Goal: Check status: Check status

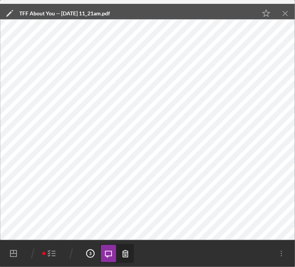
click at [286, 12] on icon "Icon/Menu Close" at bounding box center [285, 13] width 17 height 17
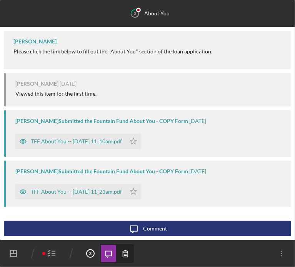
click at [49, 253] on polyline "button" at bounding box center [49, 253] width 2 height 1
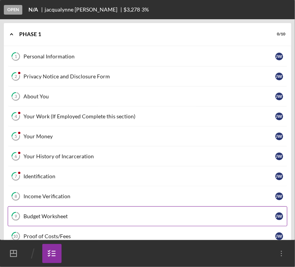
click at [41, 210] on link "9 Budget Worksheet [PERSON_NAME]" at bounding box center [147, 216] width 279 height 20
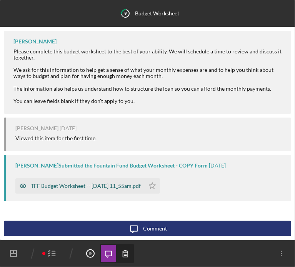
click at [80, 182] on div "TFF Budget Worksheet -- [DATE] 11_55am.pdf" at bounding box center [79, 185] width 129 height 15
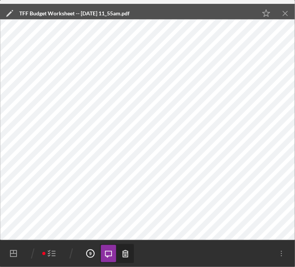
click at [51, 253] on icon "button" at bounding box center [51, 253] width 19 height 19
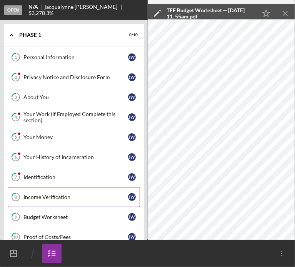
click at [56, 195] on div "Income Verification" at bounding box center [75, 197] width 104 height 6
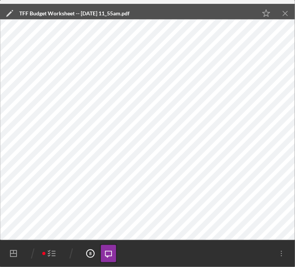
click at [286, 11] on icon "Icon/Menu Close" at bounding box center [285, 13] width 17 height 17
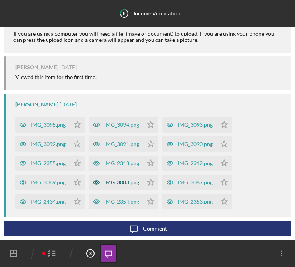
scroll to position [128, 0]
click at [49, 126] on div "IMG_3095.png" at bounding box center [48, 125] width 35 height 6
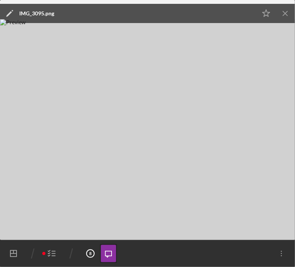
click at [287, 10] on icon "Icon/Menu Close" at bounding box center [285, 13] width 17 height 17
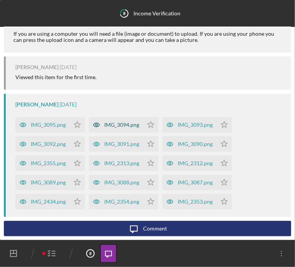
click at [124, 124] on div "IMG_3094.png" at bounding box center [121, 125] width 35 height 6
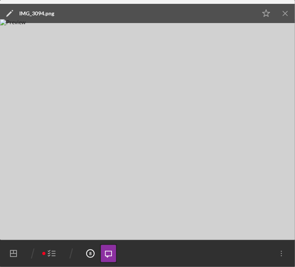
click at [284, 11] on icon "Icon/Menu Close" at bounding box center [285, 13] width 17 height 17
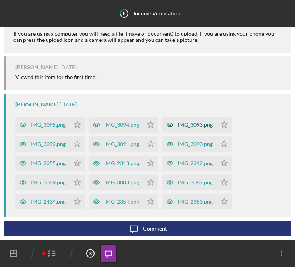
click at [180, 129] on div "IMG_3093.png" at bounding box center [189, 124] width 54 height 15
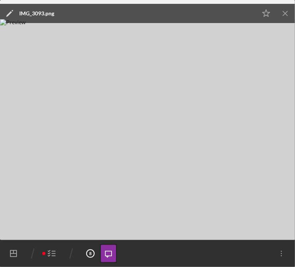
click at [286, 13] on icon "Icon/Menu Close" at bounding box center [285, 13] width 17 height 17
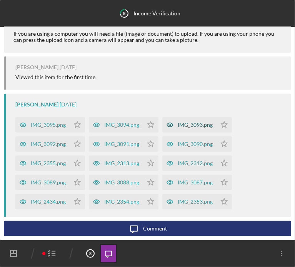
click at [194, 125] on div "IMG_3093.png" at bounding box center [194, 125] width 35 height 6
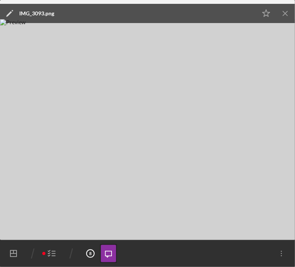
click at [284, 10] on icon "Icon/Menu Close" at bounding box center [285, 13] width 17 height 17
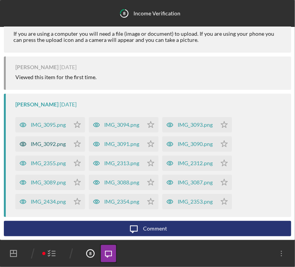
click at [52, 149] on div "IMG_3092.png" at bounding box center [42, 143] width 54 height 15
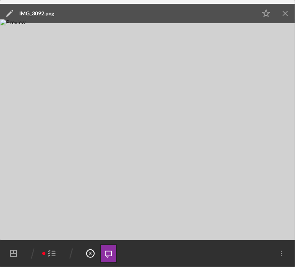
click at [285, 13] on line "button" at bounding box center [285, 13] width 4 height 4
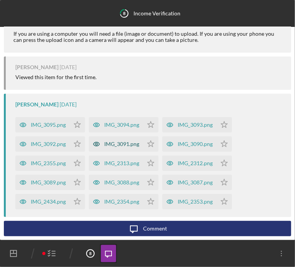
click at [122, 147] on div "IMG_3091.png" at bounding box center [116, 143] width 54 height 15
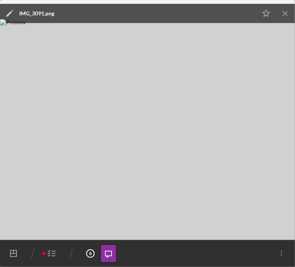
click at [288, 9] on icon "Icon/Menu Close" at bounding box center [285, 13] width 17 height 17
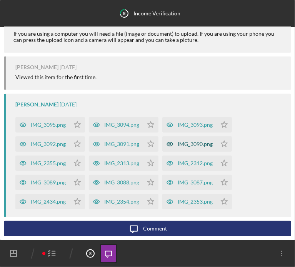
click at [192, 144] on div "IMG_3090.png" at bounding box center [194, 144] width 35 height 6
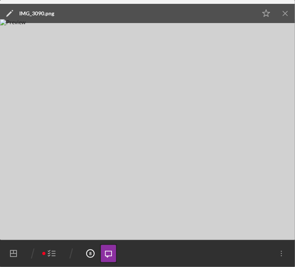
click at [285, 16] on icon "Icon/Menu Close" at bounding box center [285, 13] width 17 height 17
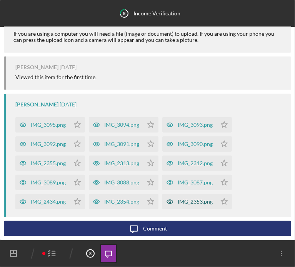
click at [200, 204] on div "IMG_2353.png" at bounding box center [194, 202] width 35 height 6
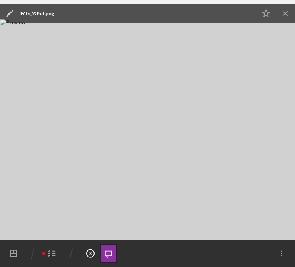
click at [284, 12] on line "button" at bounding box center [285, 13] width 4 height 4
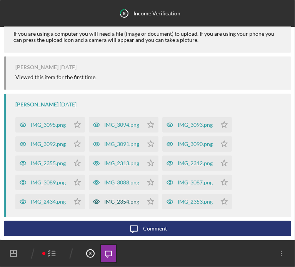
click at [129, 199] on div "IMG_2354.png" at bounding box center [121, 202] width 35 height 6
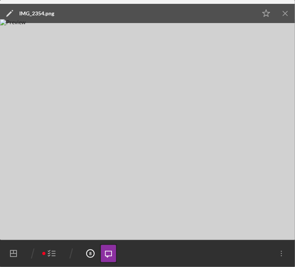
click at [284, 12] on icon "Icon/Menu Close" at bounding box center [285, 13] width 17 height 17
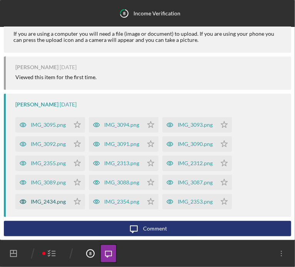
click at [53, 205] on div "IMG_2434.png" at bounding box center [42, 201] width 54 height 15
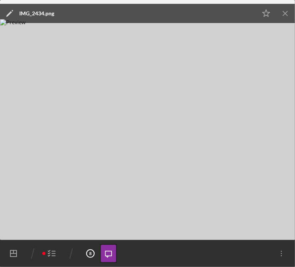
click at [283, 15] on icon "Icon/Menu Close" at bounding box center [285, 13] width 17 height 17
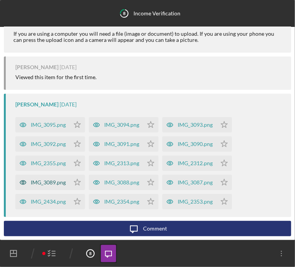
click at [57, 184] on div "IMG_3089.png" at bounding box center [48, 182] width 35 height 6
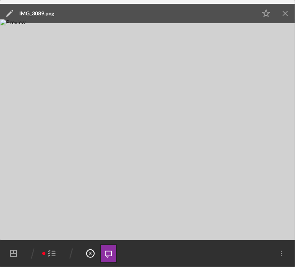
click at [281, 13] on icon "Icon/Menu Close" at bounding box center [285, 13] width 17 height 17
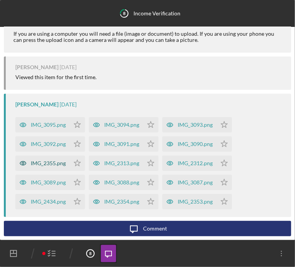
click at [35, 166] on div "IMG_2355.png" at bounding box center [48, 163] width 35 height 6
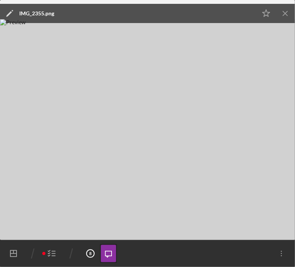
click at [286, 16] on icon "Icon/Menu Close" at bounding box center [285, 13] width 17 height 17
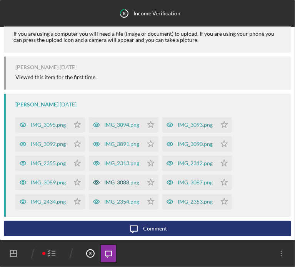
click at [120, 184] on div "IMG_3088.png" at bounding box center [121, 182] width 35 height 6
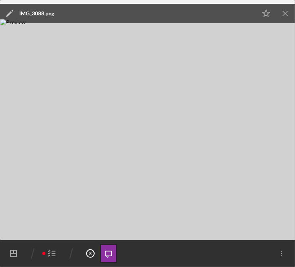
click at [283, 12] on icon "Icon/Menu Close" at bounding box center [285, 13] width 17 height 17
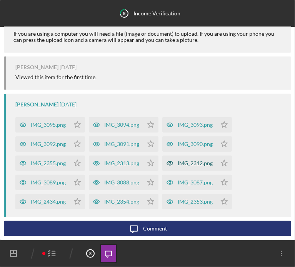
click at [194, 162] on div "IMG_2312.png" at bounding box center [194, 163] width 35 height 6
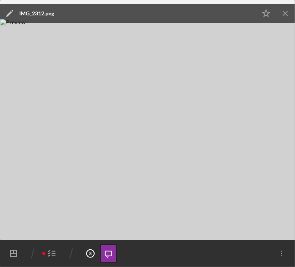
click at [282, 14] on icon "Icon/Menu Close" at bounding box center [285, 13] width 17 height 17
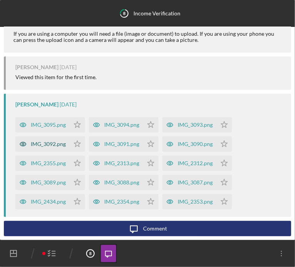
click at [42, 146] on div "IMG_3092.png" at bounding box center [48, 144] width 35 height 6
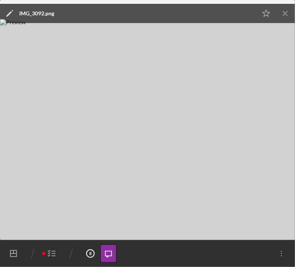
click at [285, 17] on icon "Icon/Menu Close" at bounding box center [285, 13] width 17 height 17
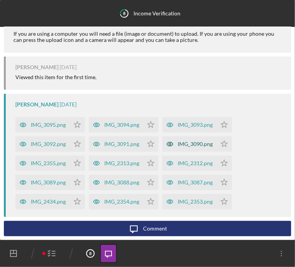
click at [184, 146] on div "IMG_3090.png" at bounding box center [194, 144] width 35 height 6
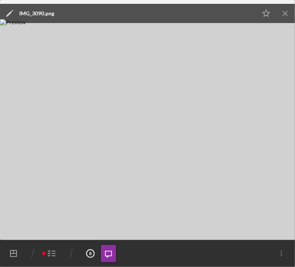
click at [281, 13] on icon "Icon/Menu Close" at bounding box center [285, 13] width 17 height 17
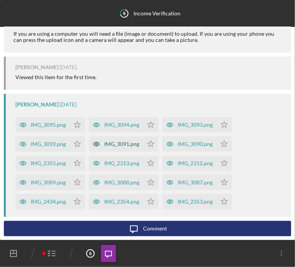
click at [111, 140] on div "IMG_3091.png" at bounding box center [116, 143] width 54 height 15
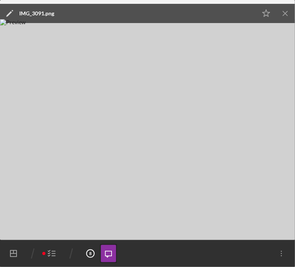
click at [284, 10] on icon "Icon/Menu Close" at bounding box center [285, 13] width 17 height 17
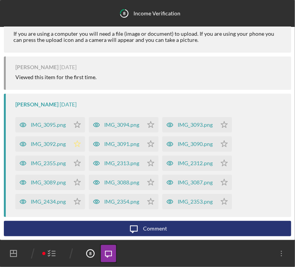
click at [70, 146] on icon "Icon/Star" at bounding box center [77, 143] width 15 height 15
click at [80, 145] on icon "Icon/Star" at bounding box center [77, 143] width 15 height 15
click at [48, 142] on div "IMG_3092.png" at bounding box center [48, 144] width 35 height 6
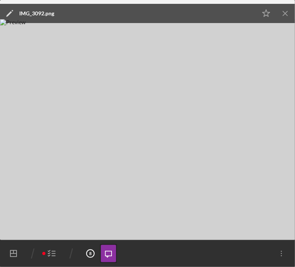
click at [281, 13] on icon "Icon/Menu Close" at bounding box center [285, 13] width 17 height 17
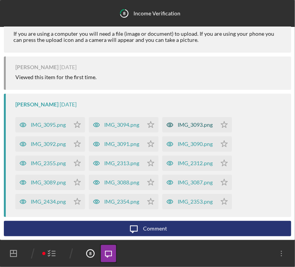
click at [175, 124] on icon "button" at bounding box center [169, 124] width 15 height 15
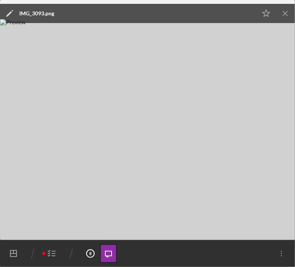
click at [285, 12] on icon "Icon/Menu Close" at bounding box center [285, 13] width 17 height 17
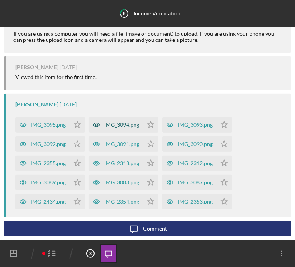
click at [136, 123] on div "IMG_3094.png" at bounding box center [121, 125] width 35 height 6
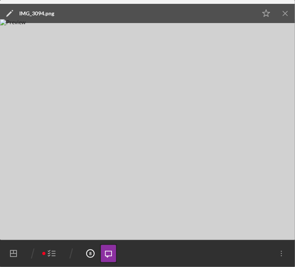
click at [284, 15] on icon "Icon/Menu Close" at bounding box center [285, 13] width 17 height 17
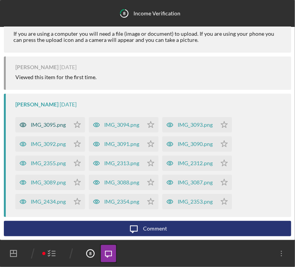
click at [40, 124] on div "IMG_3095.png" at bounding box center [48, 125] width 35 height 6
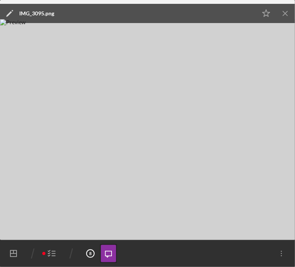
click at [51, 255] on icon "button" at bounding box center [51, 253] width 19 height 19
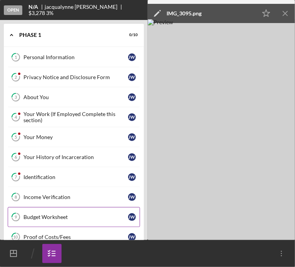
click at [58, 214] on div "Budget Worksheet" at bounding box center [75, 217] width 104 height 6
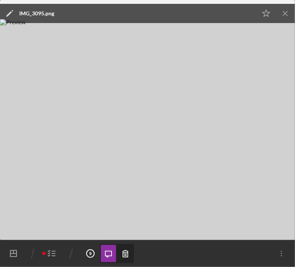
click at [290, 15] on icon "Icon/Menu Close" at bounding box center [285, 13] width 17 height 17
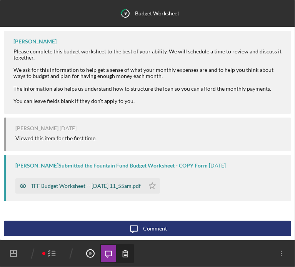
click at [63, 189] on div "TFF Budget Worksheet -- [DATE] 11_55am.pdf" at bounding box center [79, 185] width 129 height 15
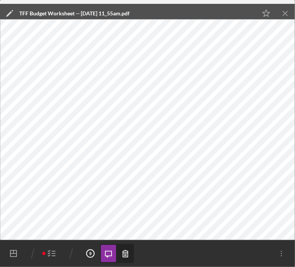
click at [287, 17] on icon "Icon/Menu Close" at bounding box center [285, 13] width 17 height 17
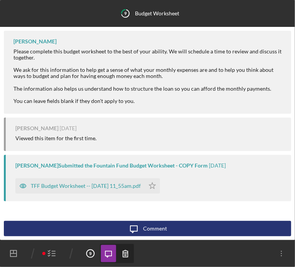
click at [48, 253] on icon "button" at bounding box center [51, 253] width 19 height 19
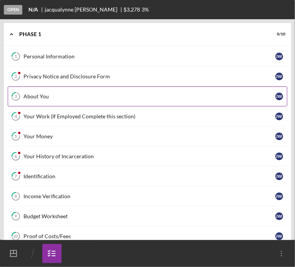
click at [46, 98] on div "About You" at bounding box center [149, 96] width 252 height 6
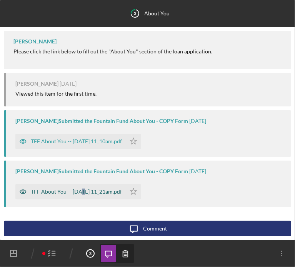
drag, startPoint x: 82, startPoint y: 182, endPoint x: 84, endPoint y: 192, distance: 10.2
click at [84, 192] on div "TFF About You -- [DATE] 11_21am.pdf Icon/Star" at bounding box center [79, 189] width 129 height 19
click at [96, 195] on div "TFF About You -- [DATE] 11_21am.pdf" at bounding box center [70, 191] width 110 height 15
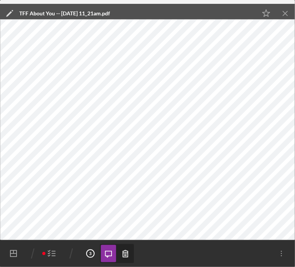
click at [49, 254] on icon "button" at bounding box center [51, 253] width 19 height 19
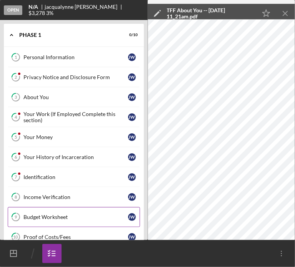
click at [55, 214] on div "Budget Worksheet" at bounding box center [75, 217] width 104 height 6
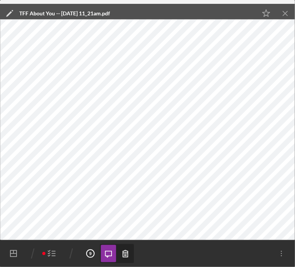
click at [284, 12] on icon "Icon/Menu Close" at bounding box center [285, 13] width 17 height 17
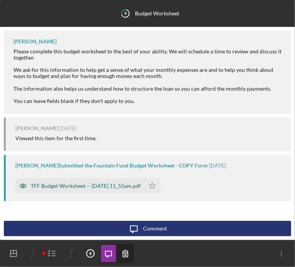
click at [79, 185] on div "TFF Budget Worksheet -- [DATE] 11_55am.pdf" at bounding box center [86, 186] width 110 height 6
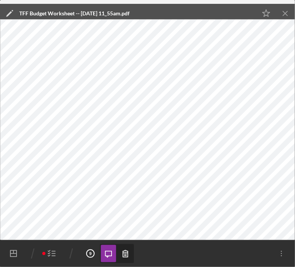
click at [52, 254] on line "button" at bounding box center [53, 254] width 3 height 0
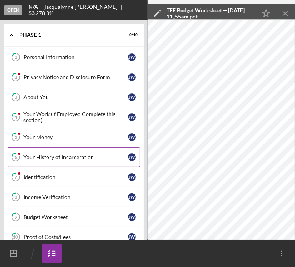
click at [35, 154] on div "Your History of Incarceration" at bounding box center [75, 157] width 104 height 6
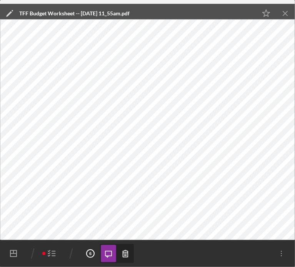
click at [283, 12] on line "button" at bounding box center [285, 13] width 4 height 4
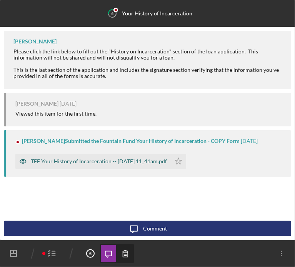
click at [81, 164] on div "TFF Your History of Incarceration -- [DATE] 11_41am.pdf" at bounding box center [99, 161] width 136 height 6
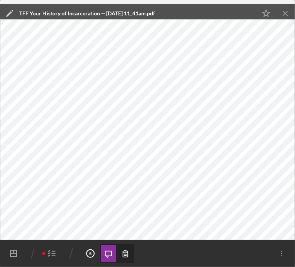
click at [289, 15] on icon "Icon/Menu Close" at bounding box center [285, 13] width 17 height 17
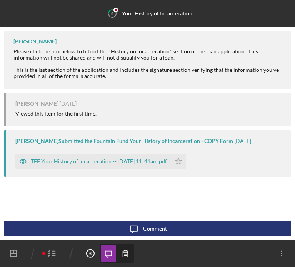
click at [50, 255] on icon "button" at bounding box center [51, 253] width 19 height 19
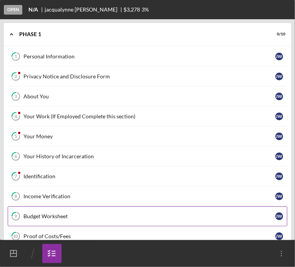
click at [41, 217] on div "Budget Worksheet" at bounding box center [149, 216] width 252 height 6
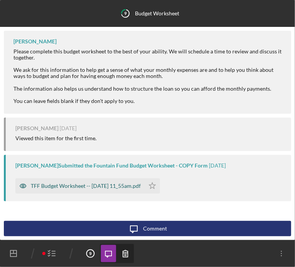
click at [81, 180] on div "TFF Budget Worksheet -- [DATE] 11_55am.pdf" at bounding box center [79, 185] width 129 height 15
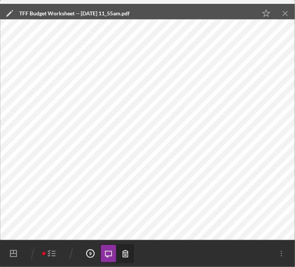
click at [286, 13] on icon "Icon/Menu Close" at bounding box center [285, 13] width 17 height 17
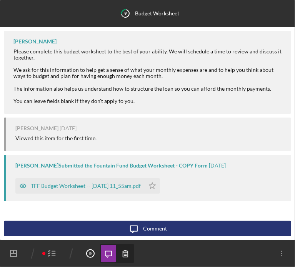
click at [15, 250] on icon "Icon/Dashboard" at bounding box center [13, 253] width 19 height 19
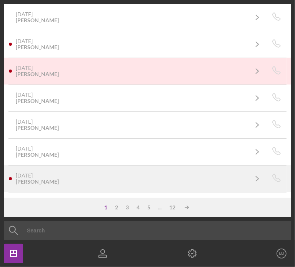
click at [57, 176] on div "[DATE] [PERSON_NAME]" at bounding box center [132, 178] width 232 height 12
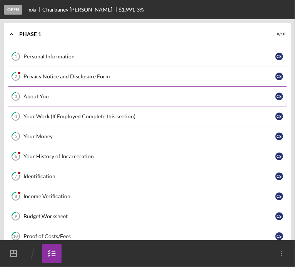
click at [35, 95] on div "About You" at bounding box center [149, 96] width 252 height 6
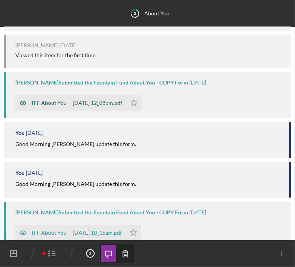
scroll to position [69, 0]
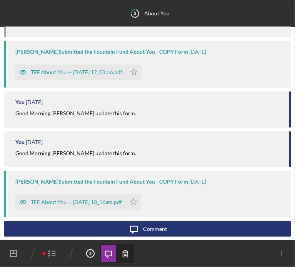
click at [50, 253] on polyline "button" at bounding box center [49, 253] width 2 height 1
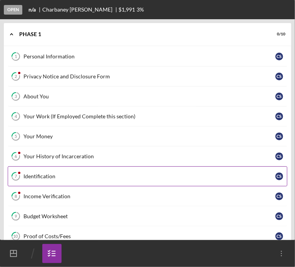
scroll to position [12, 0]
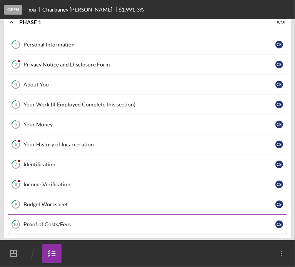
click at [49, 223] on div "Proof of Costs/Fees" at bounding box center [149, 224] width 252 height 6
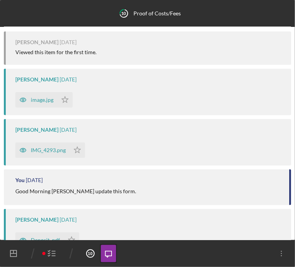
scroll to position [230, 0]
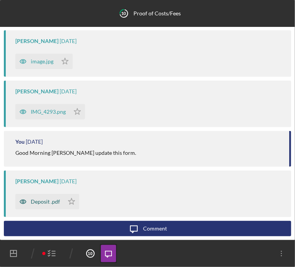
click at [36, 201] on div "Deposit .pdf" at bounding box center [45, 202] width 29 height 6
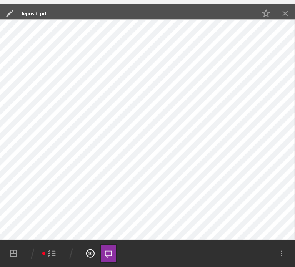
click at [283, 12] on icon "Icon/Menu Close" at bounding box center [285, 13] width 17 height 17
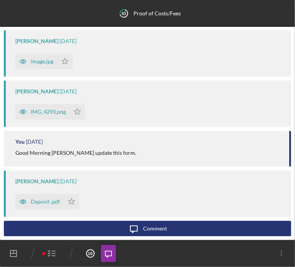
click at [53, 256] on line "button" at bounding box center [53, 256] width 3 height 0
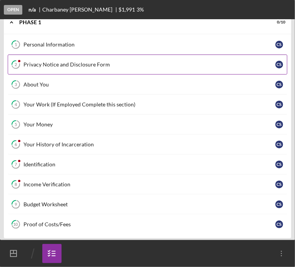
click at [53, 61] on div "Privacy Notice and Disclosure Form" at bounding box center [149, 64] width 252 height 6
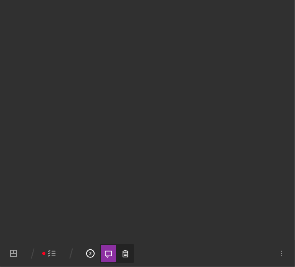
click at [51, 254] on icon "button" at bounding box center [51, 253] width 19 height 19
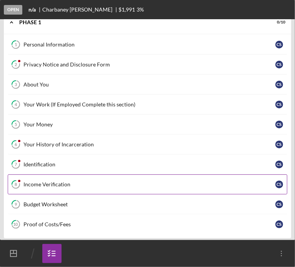
click at [38, 179] on link "8 Income Verification C S" at bounding box center [147, 184] width 279 height 20
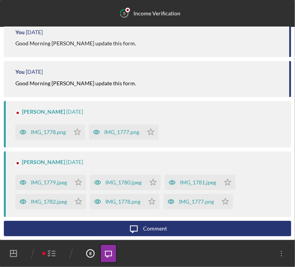
scroll to position [212, 0]
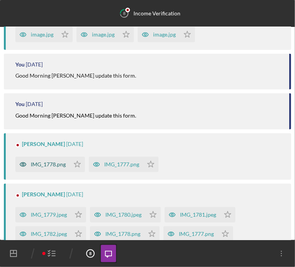
click at [56, 167] on div "IMG_1778.png" at bounding box center [48, 164] width 35 height 6
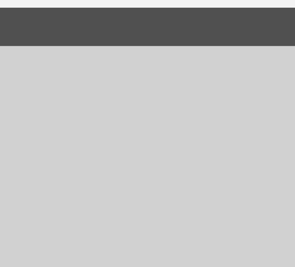
click at [214, 27] on img at bounding box center [147, 129] width 295 height 221
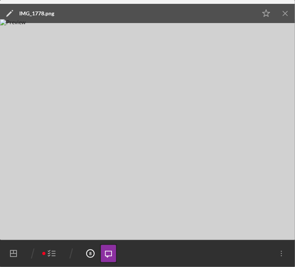
click at [283, 12] on line "button" at bounding box center [285, 13] width 4 height 4
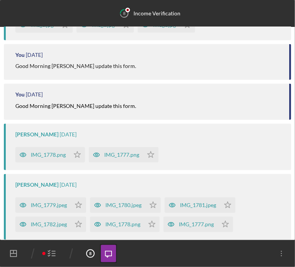
scroll to position [250, 0]
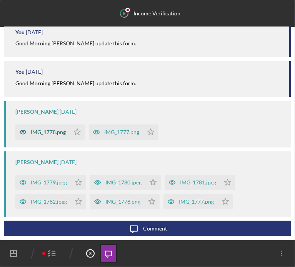
click at [43, 133] on div "IMG_1778.png" at bounding box center [48, 132] width 35 height 6
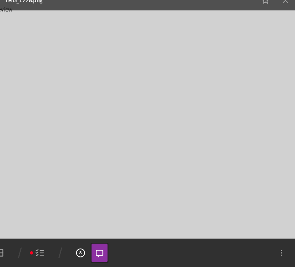
scroll to position [0, 0]
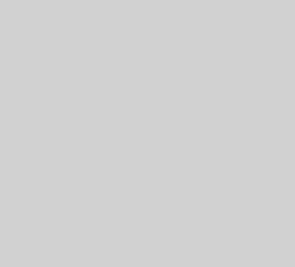
click at [71, 105] on img at bounding box center [147, 129] width 295 height 221
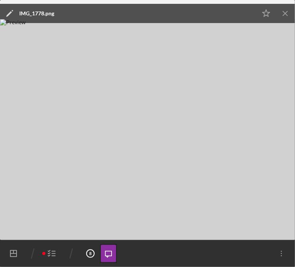
click at [287, 20] on img at bounding box center [147, 129] width 295 height 221
click at [286, 14] on icon "Icon/Menu Close" at bounding box center [285, 13] width 17 height 17
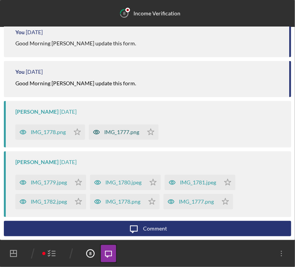
click at [113, 133] on div "IMG_1777.png" at bounding box center [121, 132] width 35 height 6
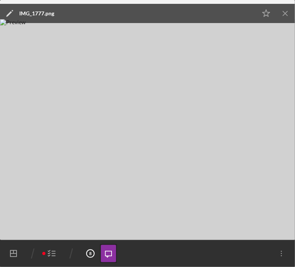
click at [283, 17] on icon "Icon/Menu Close" at bounding box center [285, 13] width 17 height 17
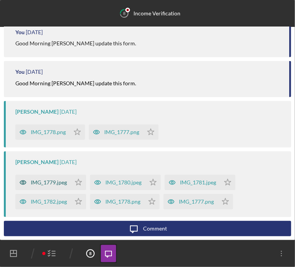
click at [50, 187] on div "IMG_1779.jpeg" at bounding box center [42, 182] width 55 height 15
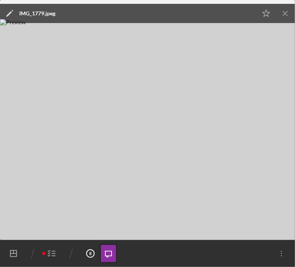
drag, startPoint x: 287, startPoint y: 12, endPoint x: 283, endPoint y: 15, distance: 5.5
click at [285, 13] on line "button" at bounding box center [285, 13] width 4 height 4
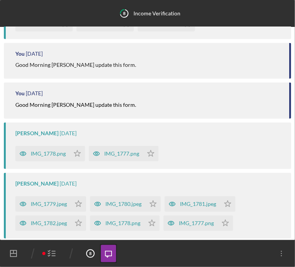
scroll to position [250, 0]
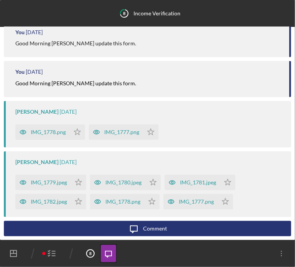
click at [52, 253] on icon "button" at bounding box center [51, 253] width 19 height 19
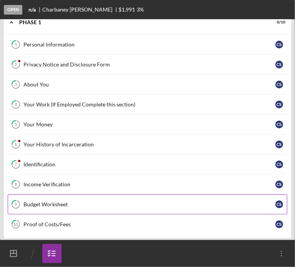
click at [62, 203] on div "Budget Worksheet" at bounding box center [149, 204] width 252 height 6
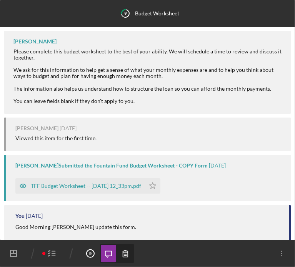
scroll to position [74, 0]
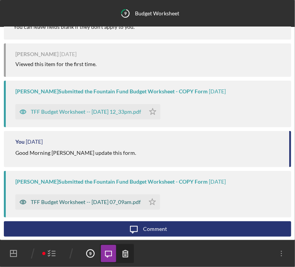
click at [82, 201] on div "TFF Budget Worksheet -- [DATE] 07_09am.pdf" at bounding box center [86, 202] width 110 height 6
